Goal: Information Seeking & Learning: Find specific fact

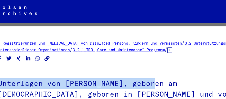
drag, startPoint x: 135, startPoint y: 56, endPoint x: 135, endPoint y: 62, distance: 5.6
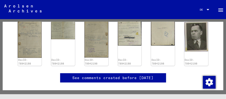
scroll to position [104, 0]
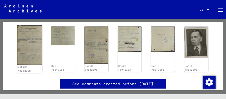
click at [34, 56] on img at bounding box center [29, 44] width 25 height 39
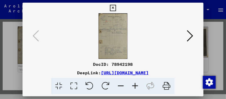
click at [189, 32] on icon at bounding box center [190, 35] width 6 height 13
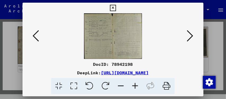
click at [189, 32] on icon at bounding box center [190, 35] width 6 height 13
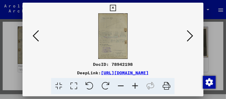
click at [112, 6] on icon at bounding box center [113, 8] width 6 height 6
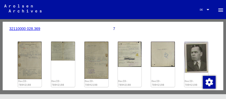
scroll to position [88, 0]
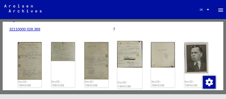
click at [129, 54] on img at bounding box center [129, 54] width 25 height 26
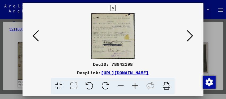
click at [190, 34] on icon at bounding box center [190, 35] width 6 height 13
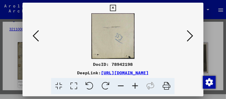
click at [190, 34] on icon at bounding box center [190, 35] width 6 height 13
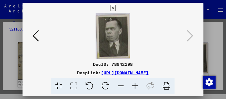
click at [40, 35] on button at bounding box center [36, 36] width 10 height 15
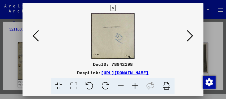
click at [40, 35] on button at bounding box center [36, 36] width 10 height 15
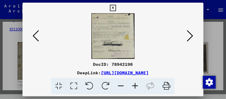
click at [40, 35] on button at bounding box center [36, 36] width 10 height 15
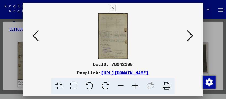
click at [40, 35] on button at bounding box center [36, 36] width 10 height 15
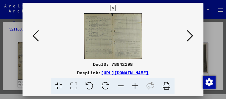
click at [40, 35] on button at bounding box center [36, 36] width 10 height 15
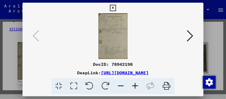
click at [113, 8] on icon at bounding box center [113, 8] width 6 height 6
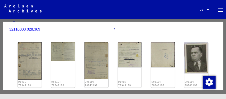
scroll to position [0, 0]
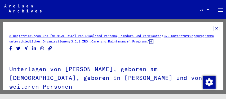
click at [214, 28] on icon at bounding box center [217, 28] width 6 height 5
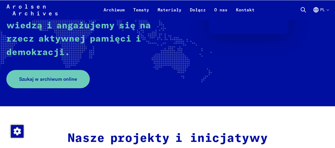
scroll to position [101, 0]
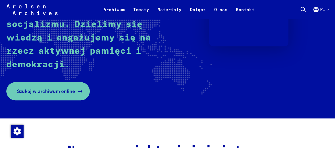
click at [64, 96] on link "Szukaj w archiwum online" at bounding box center [47, 91] width 83 height 18
click at [51, 95] on link "Szukaj w archiwum online" at bounding box center [47, 91] width 83 height 18
